Goal: Task Accomplishment & Management: Complete application form

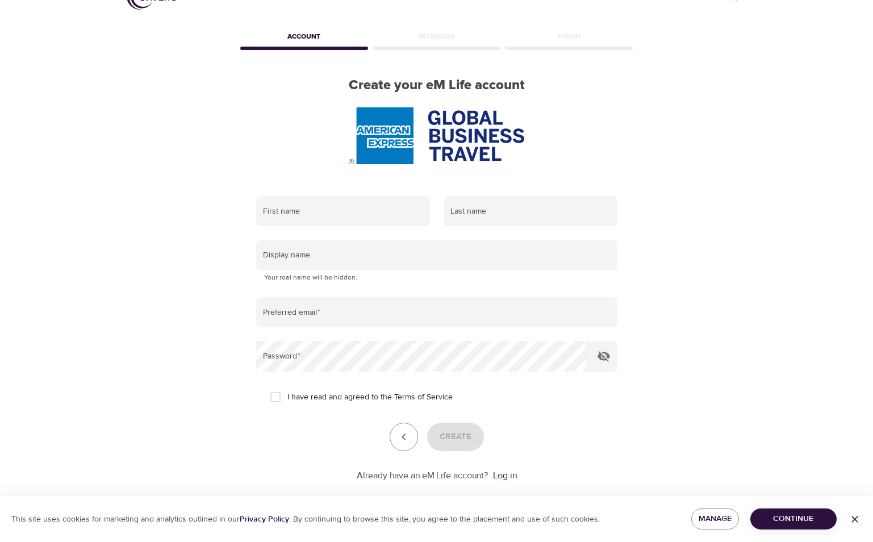
scroll to position [48, 0]
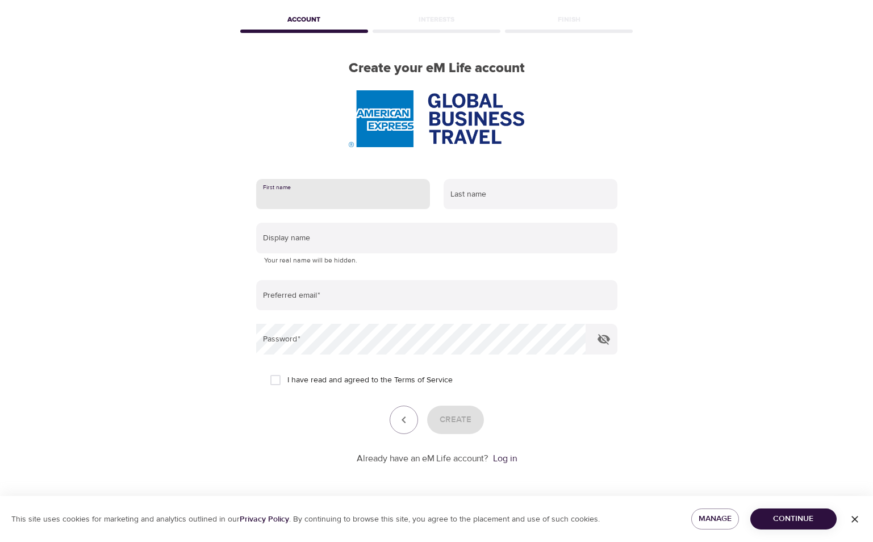
click at [339, 187] on input "text" at bounding box center [343, 194] width 174 height 31
type input "j"
type input "[PERSON_NAME]"
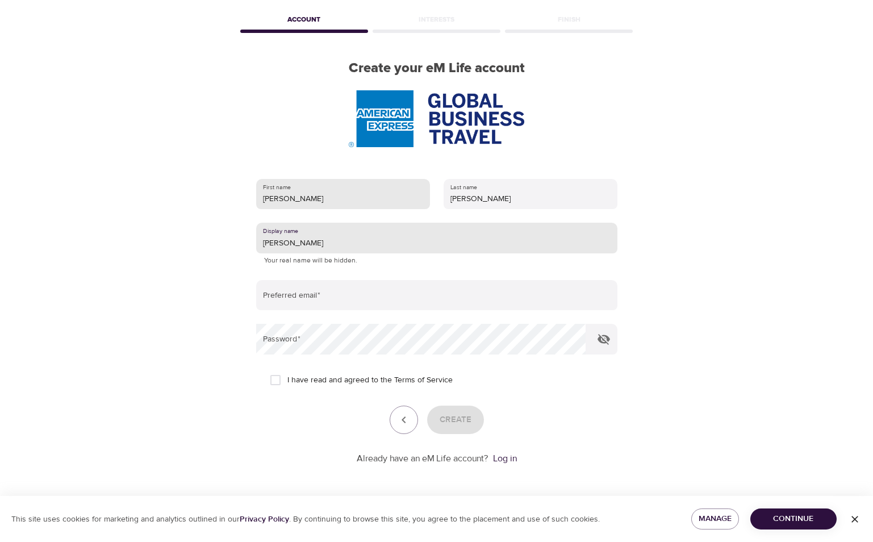
type input "[PERSON_NAME]"
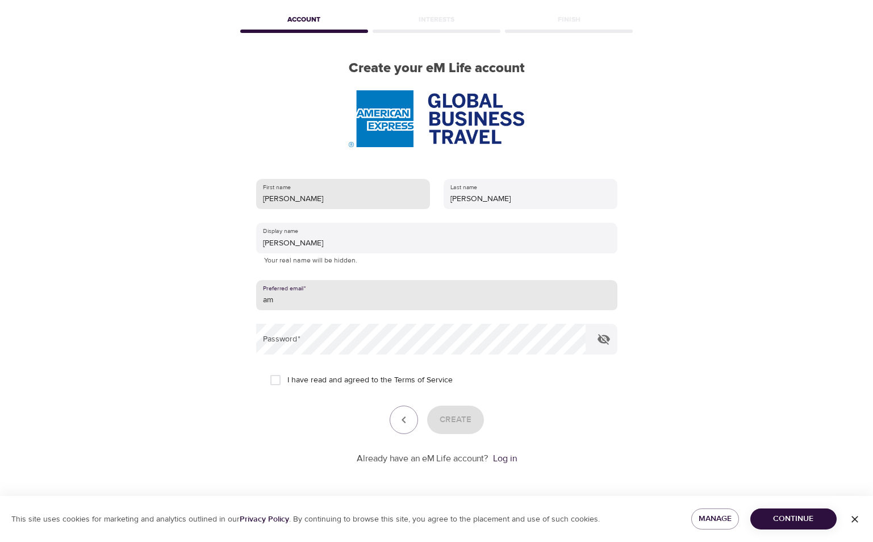
type input "a"
type input "[EMAIL_ADDRESS][PERSON_NAME][DOMAIN_NAME]"
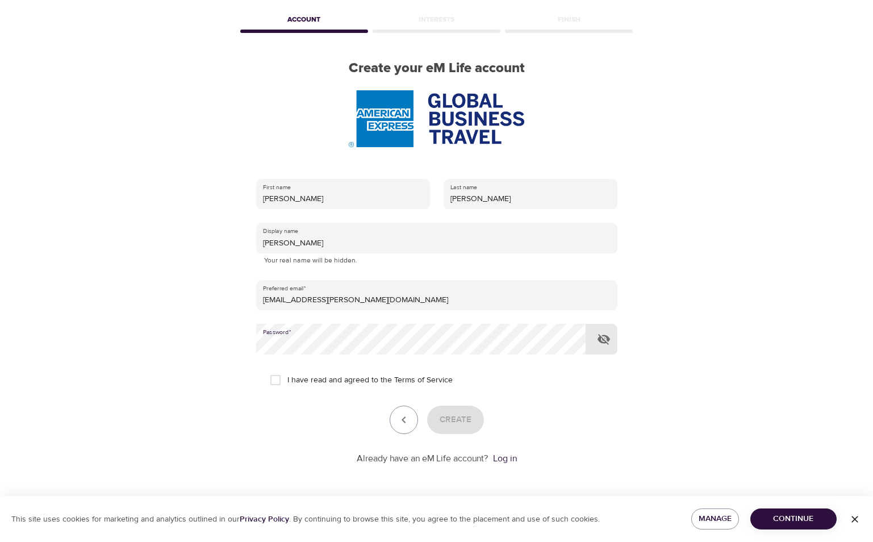
click at [279, 378] on input "I have read and agreed to the Terms of Service" at bounding box center [276, 380] width 24 height 24
checkbox input "true"
click at [467, 423] on span "Create" at bounding box center [456, 419] width 32 height 15
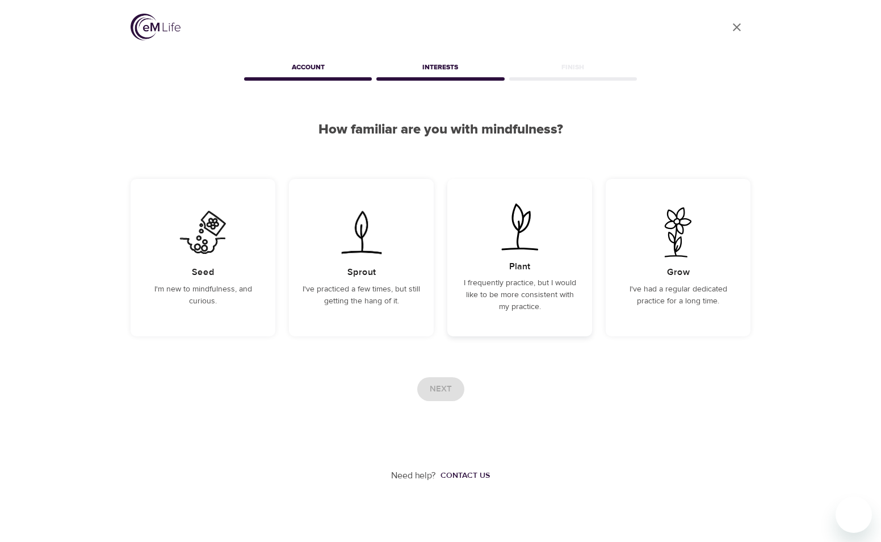
click at [515, 270] on h5 "Plant" at bounding box center [519, 267] width 21 height 12
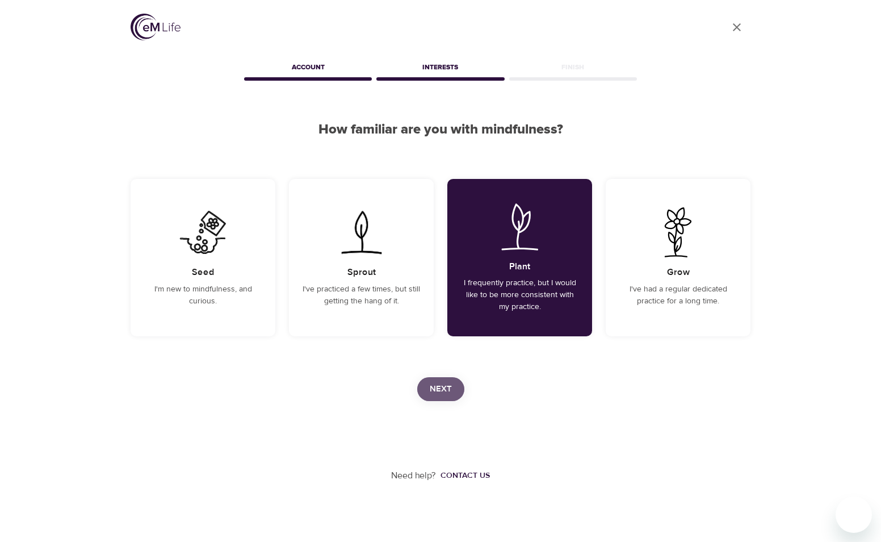
click at [429, 391] on button "Next" at bounding box center [440, 389] width 47 height 24
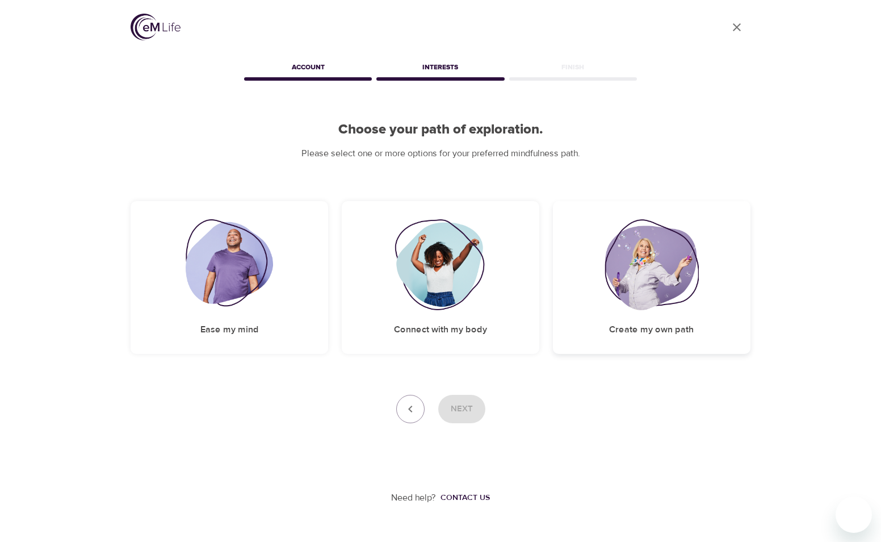
click at [670, 279] on img at bounding box center [652, 264] width 94 height 91
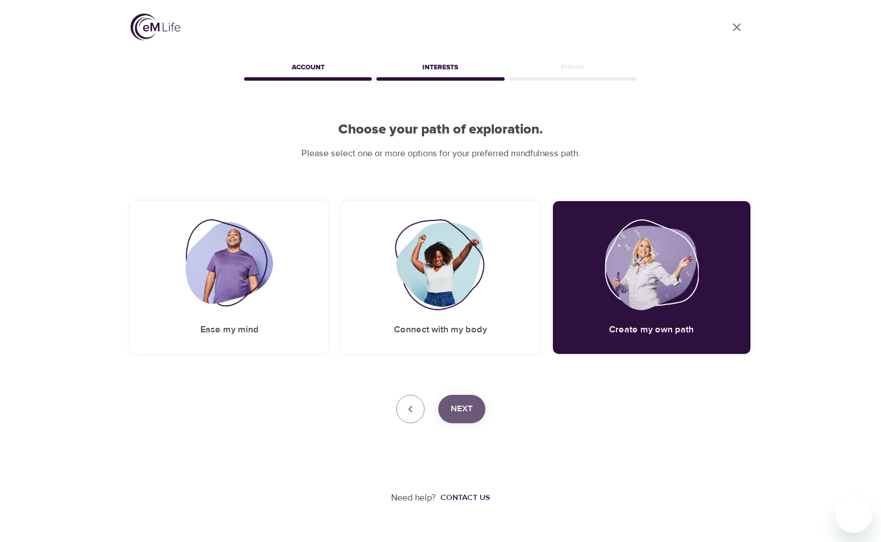
click at [472, 410] on span "Next" at bounding box center [462, 409] width 22 height 15
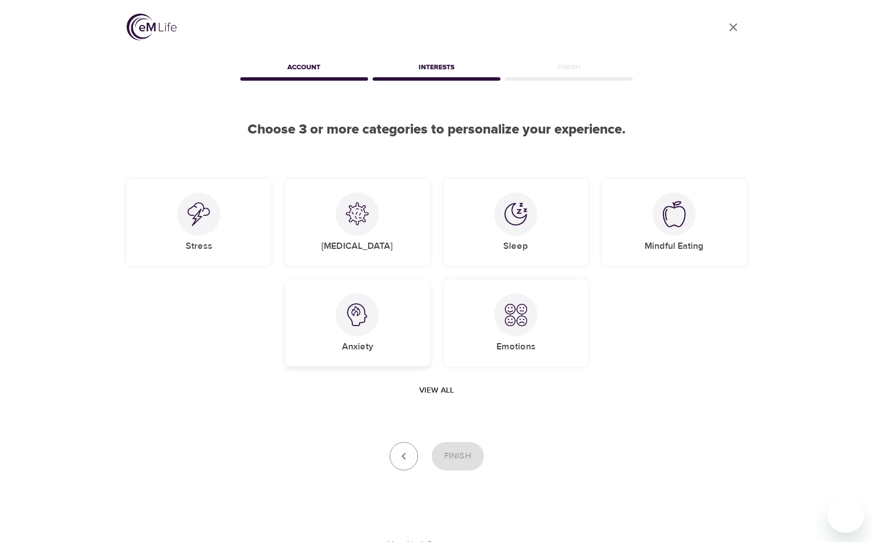
click at [358, 333] on div at bounding box center [357, 314] width 43 height 43
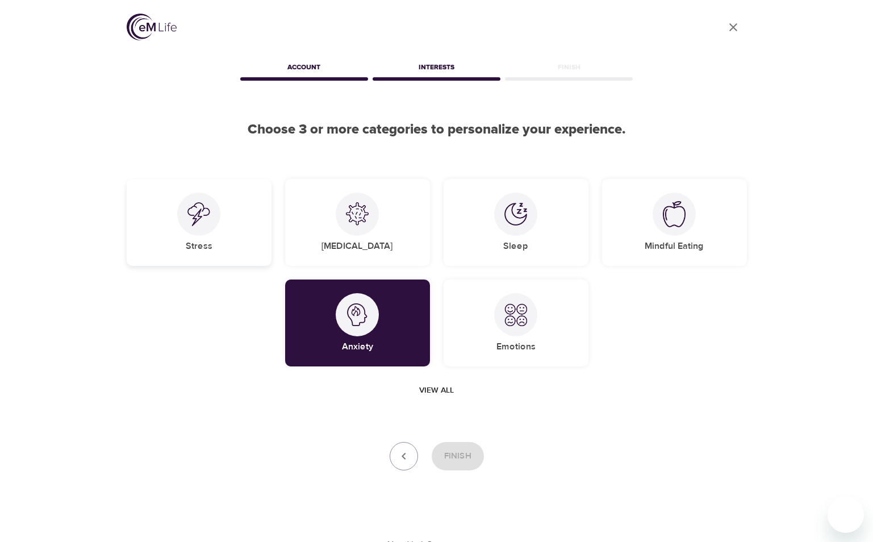
click at [262, 235] on div "Stress" at bounding box center [199, 222] width 145 height 87
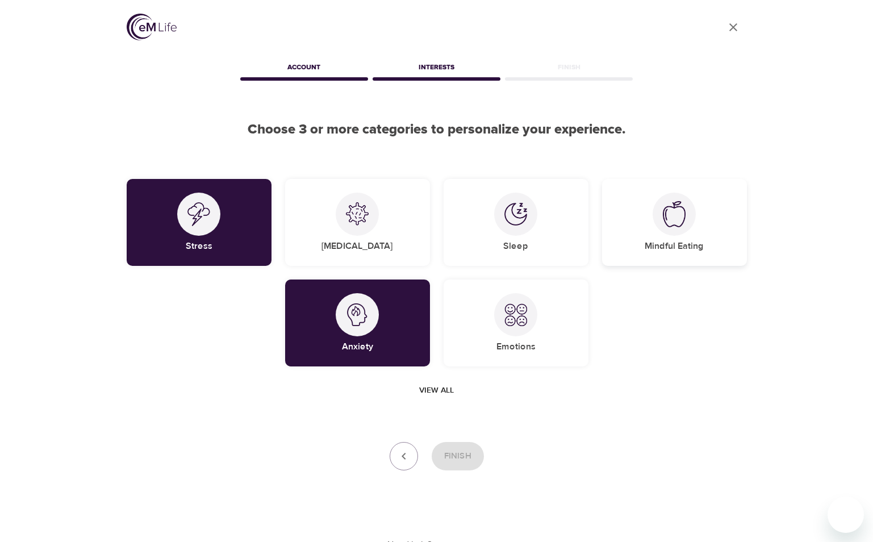
click at [647, 199] on div "Mindful Eating" at bounding box center [674, 222] width 145 height 87
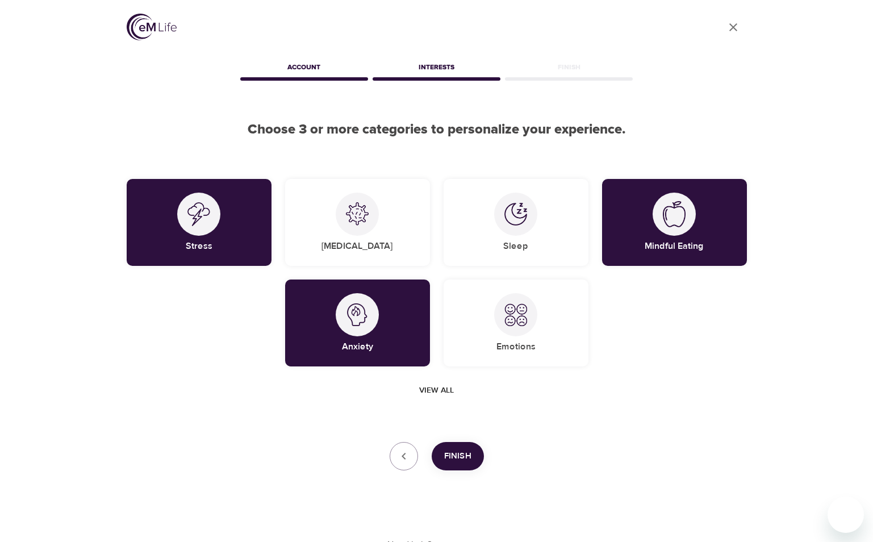
click at [449, 461] on span "Finish" at bounding box center [457, 456] width 27 height 15
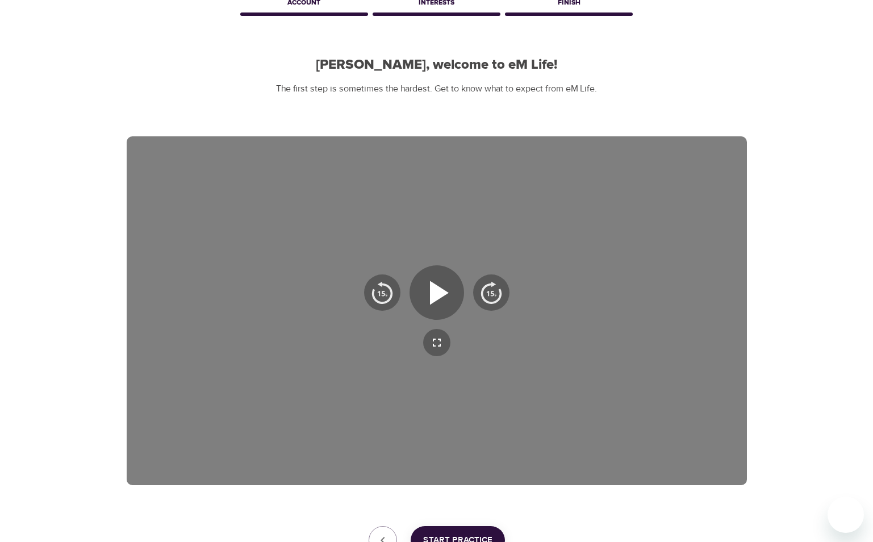
scroll to position [45, 0]
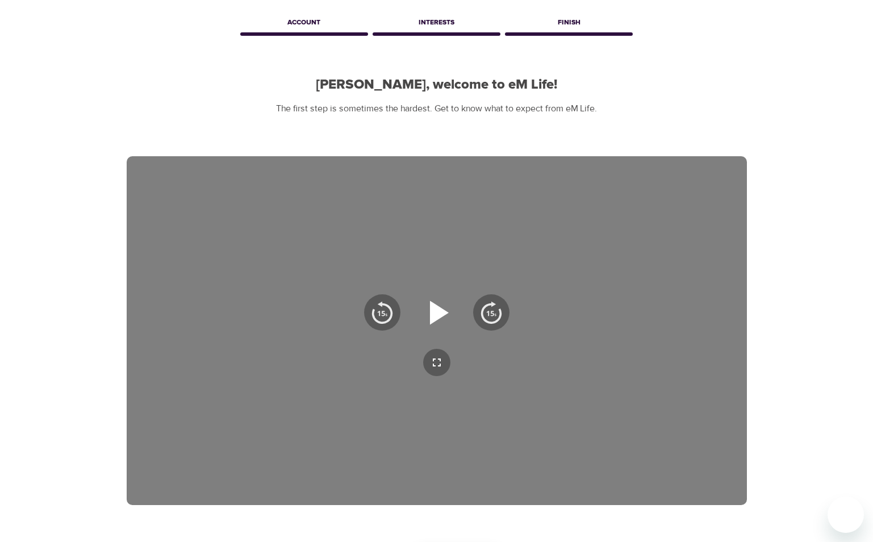
click at [424, 309] on icon "button" at bounding box center [436, 312] width 41 height 41
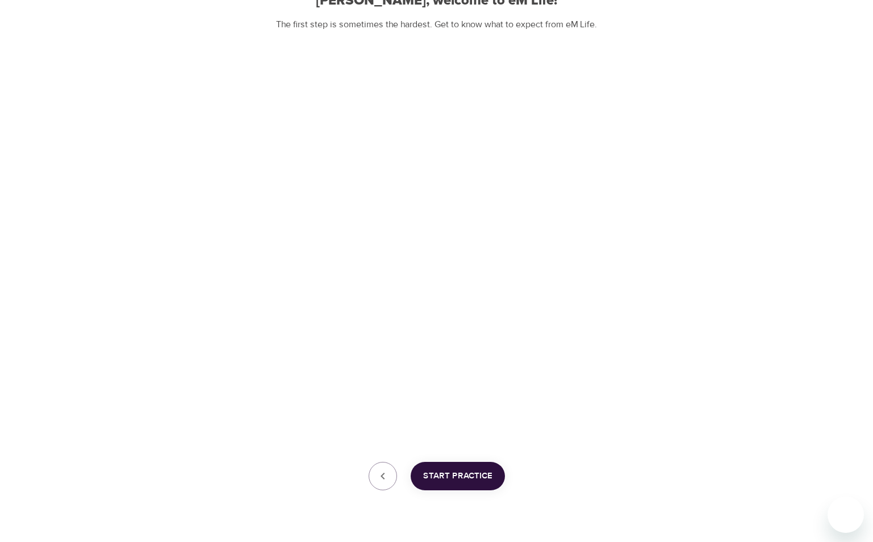
scroll to position [102, 0]
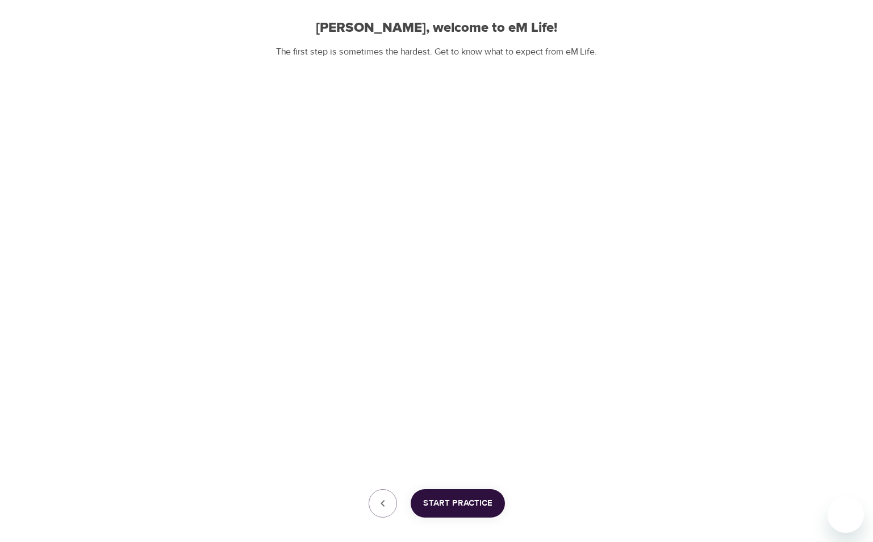
click at [460, 507] on span "Start Practice" at bounding box center [457, 503] width 69 height 15
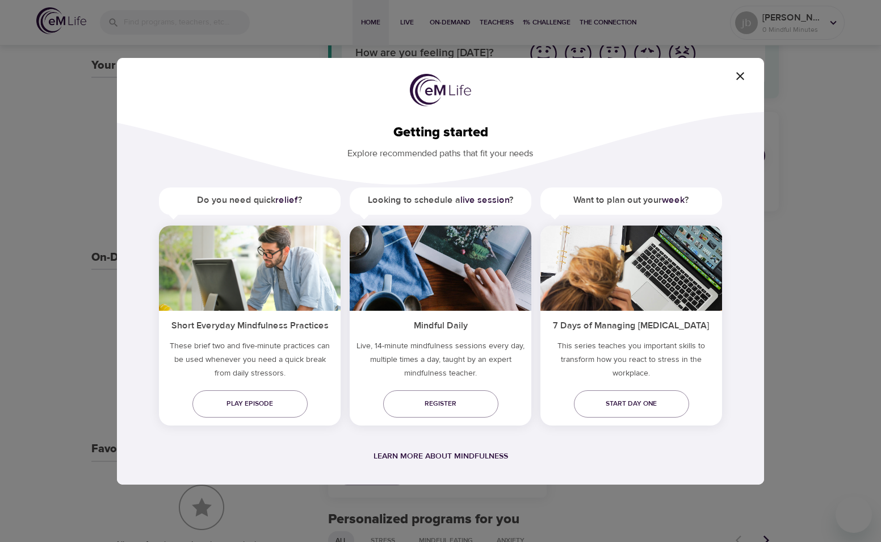
click at [741, 73] on icon "button" at bounding box center [741, 76] width 14 height 14
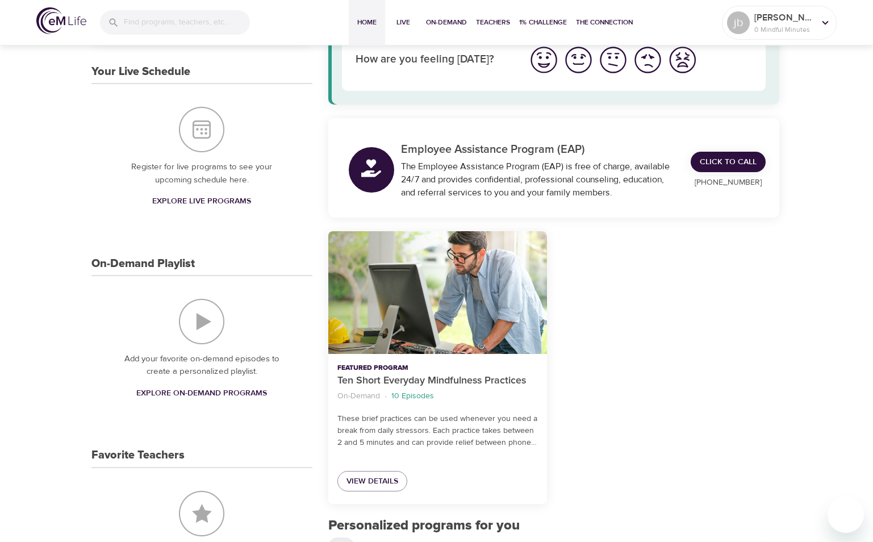
scroll to position [114, 0]
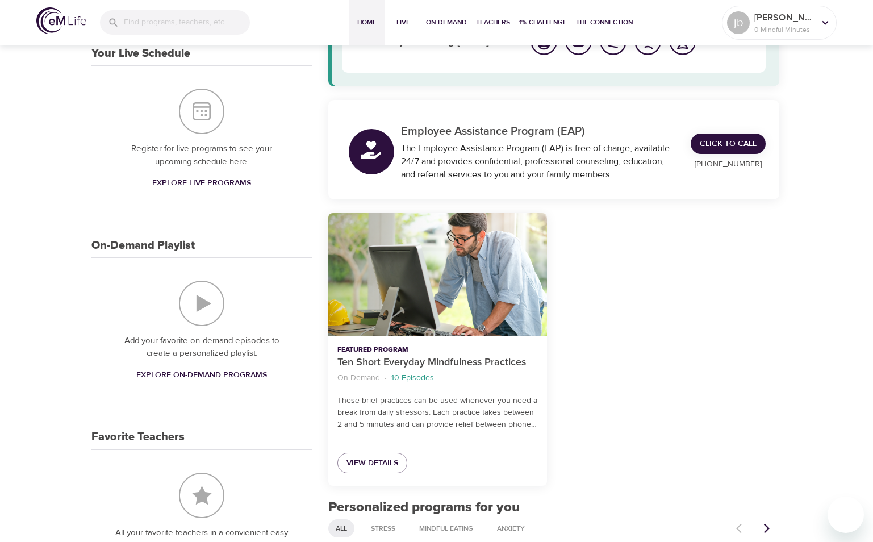
click at [435, 355] on p "Ten Short Everyday Mindfulness Practices" at bounding box center [437, 362] width 200 height 15
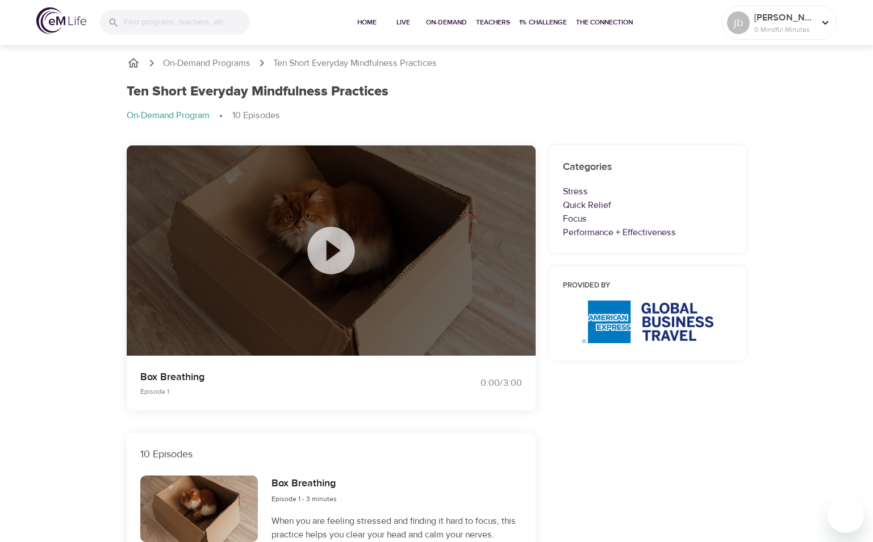
click at [329, 255] on icon at bounding box center [331, 250] width 57 height 57
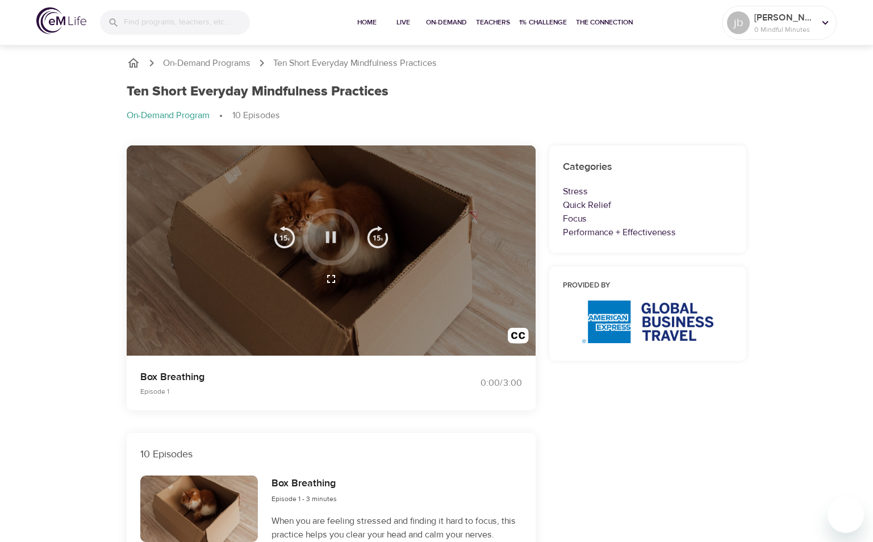
click at [344, 246] on button "button" at bounding box center [331, 237] width 34 height 34
click at [325, 232] on icon "button" at bounding box center [331, 237] width 20 height 20
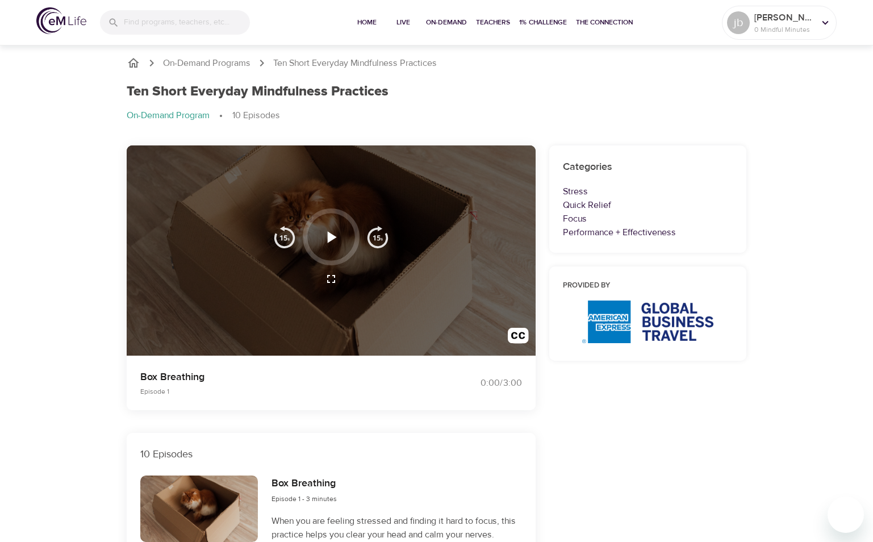
click at [325, 232] on icon "button" at bounding box center [331, 237] width 20 height 20
